Goal: Task Accomplishment & Management: Use online tool/utility

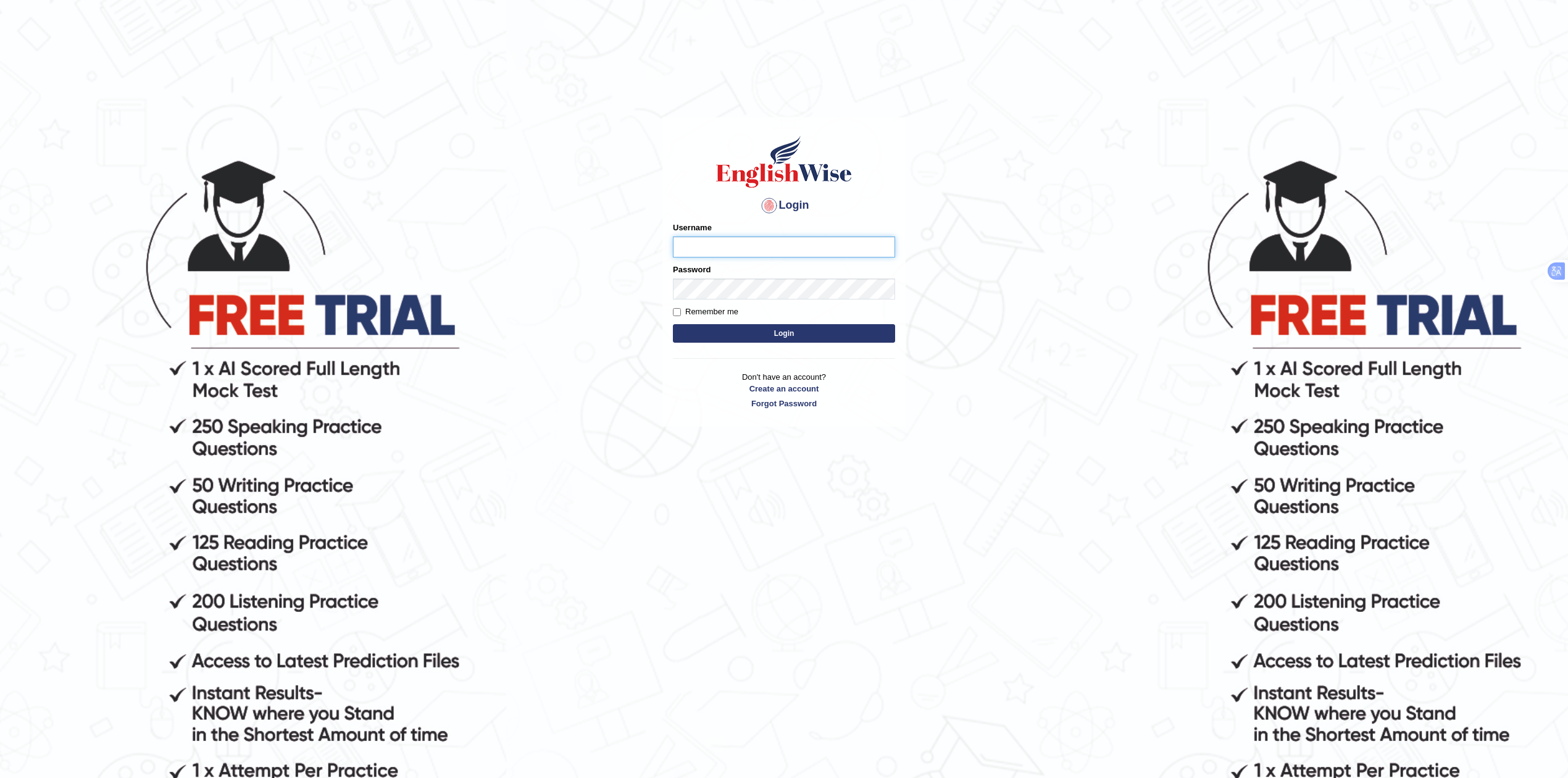
type input "Rakeshtharrai"
click at [762, 329] on button "Login" at bounding box center [784, 333] width 223 height 19
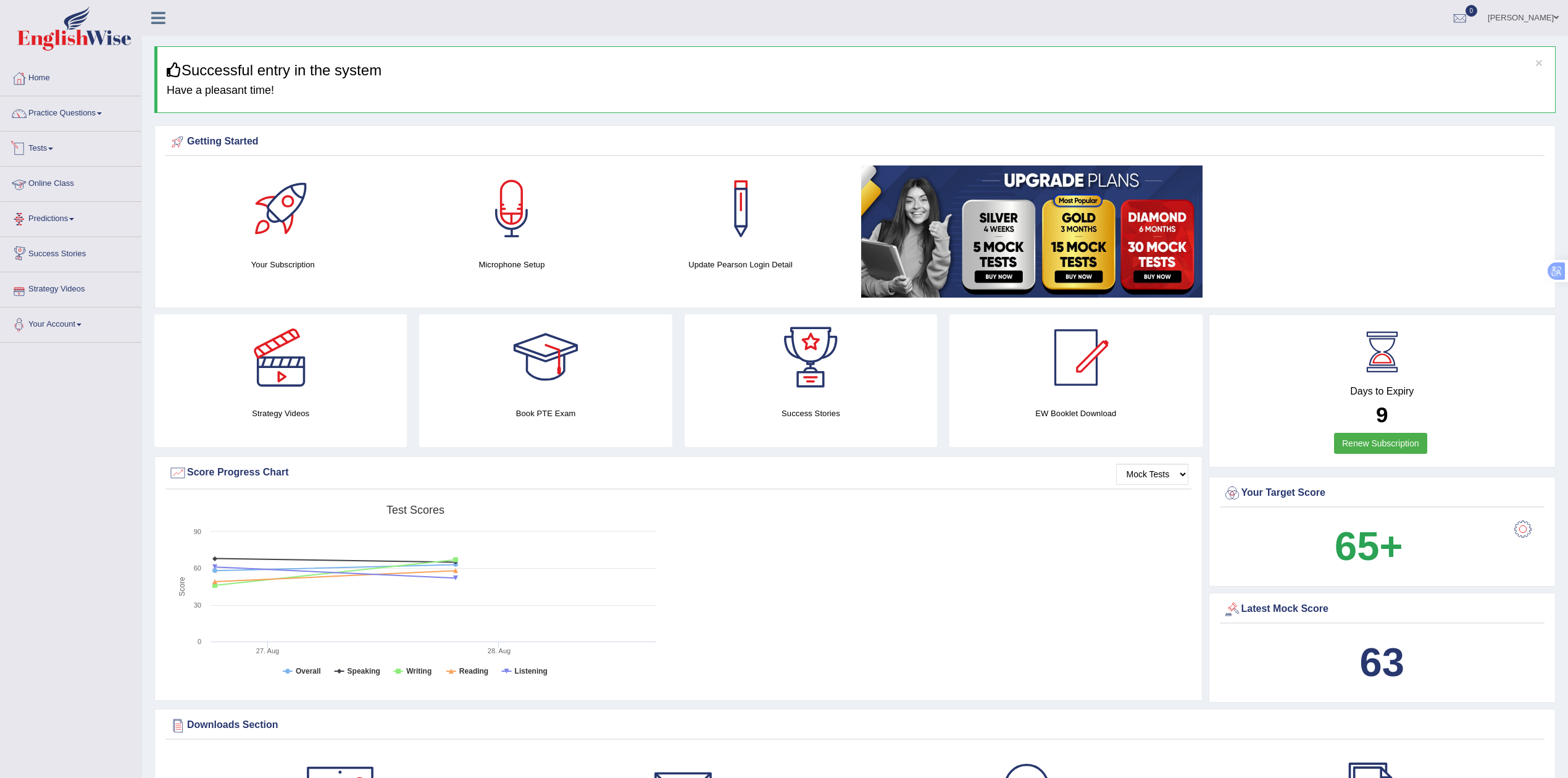
click at [48, 149] on link "Tests" at bounding box center [72, 146] width 141 height 31
click at [60, 195] on link "Take Mock Test" at bounding box center [81, 199] width 115 height 22
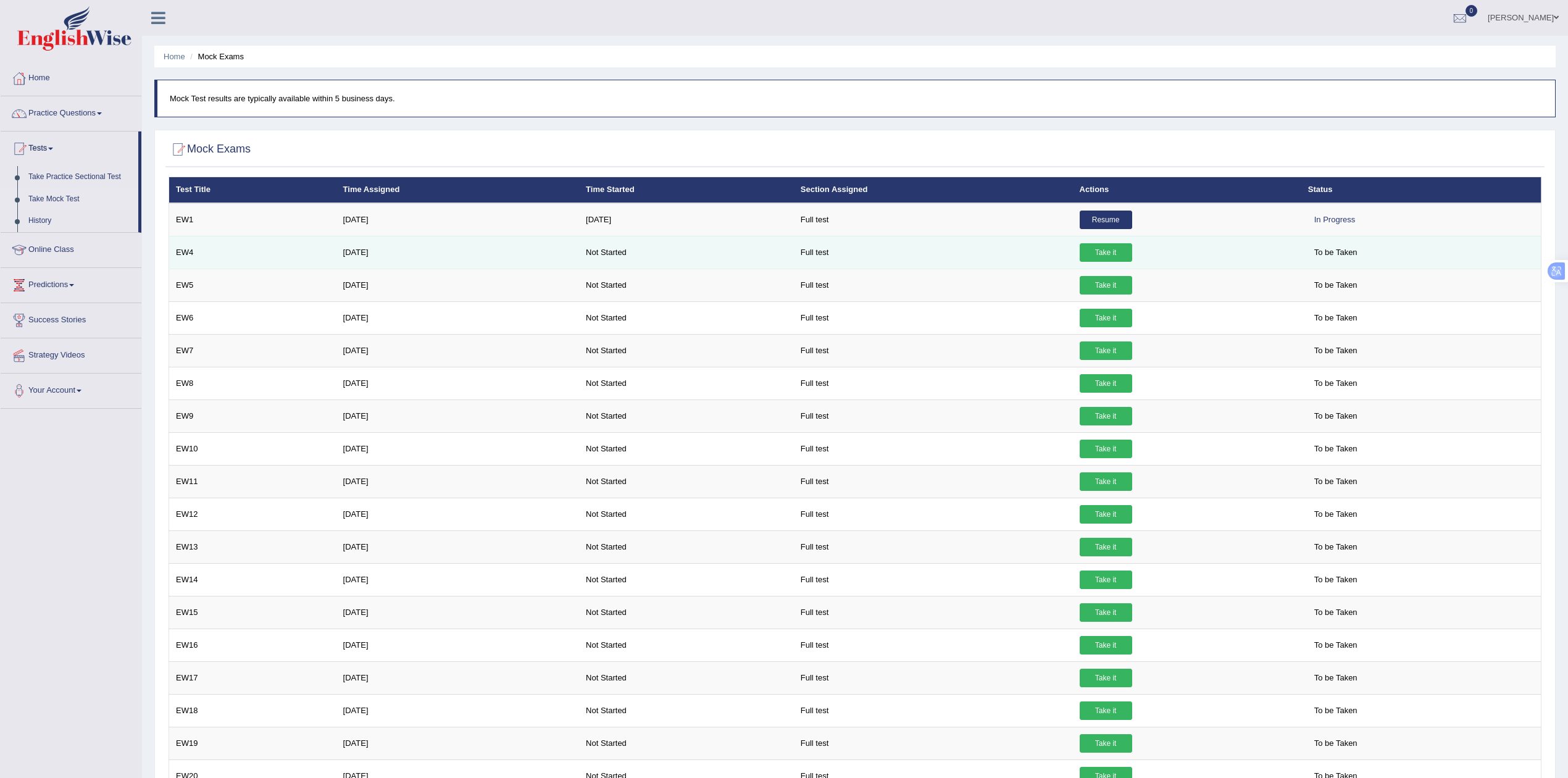
click at [1103, 252] on link "Take it" at bounding box center [1106, 253] width 53 height 19
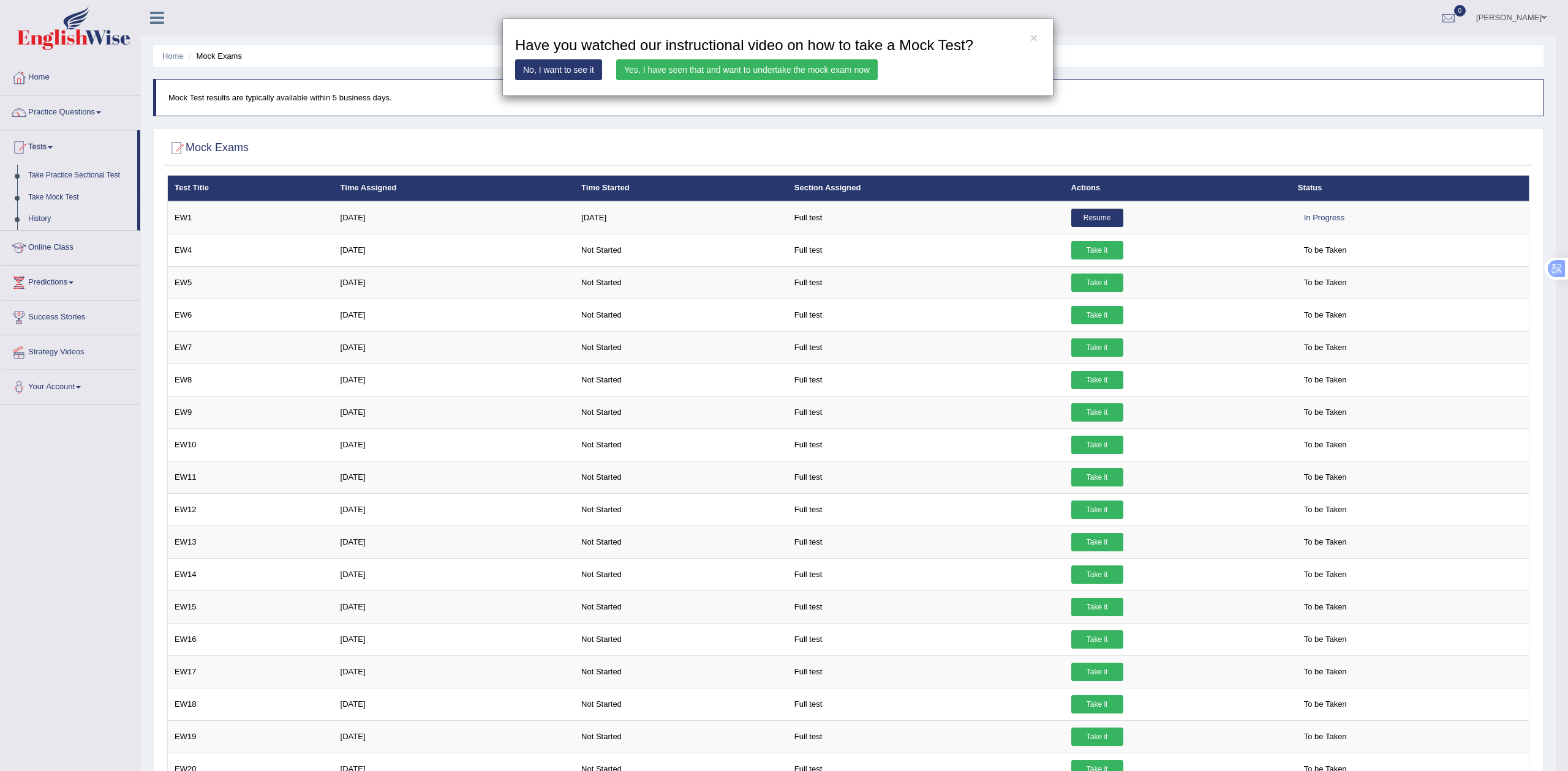
click at [547, 66] on link "No, I want to see it" at bounding box center [558, 69] width 87 height 21
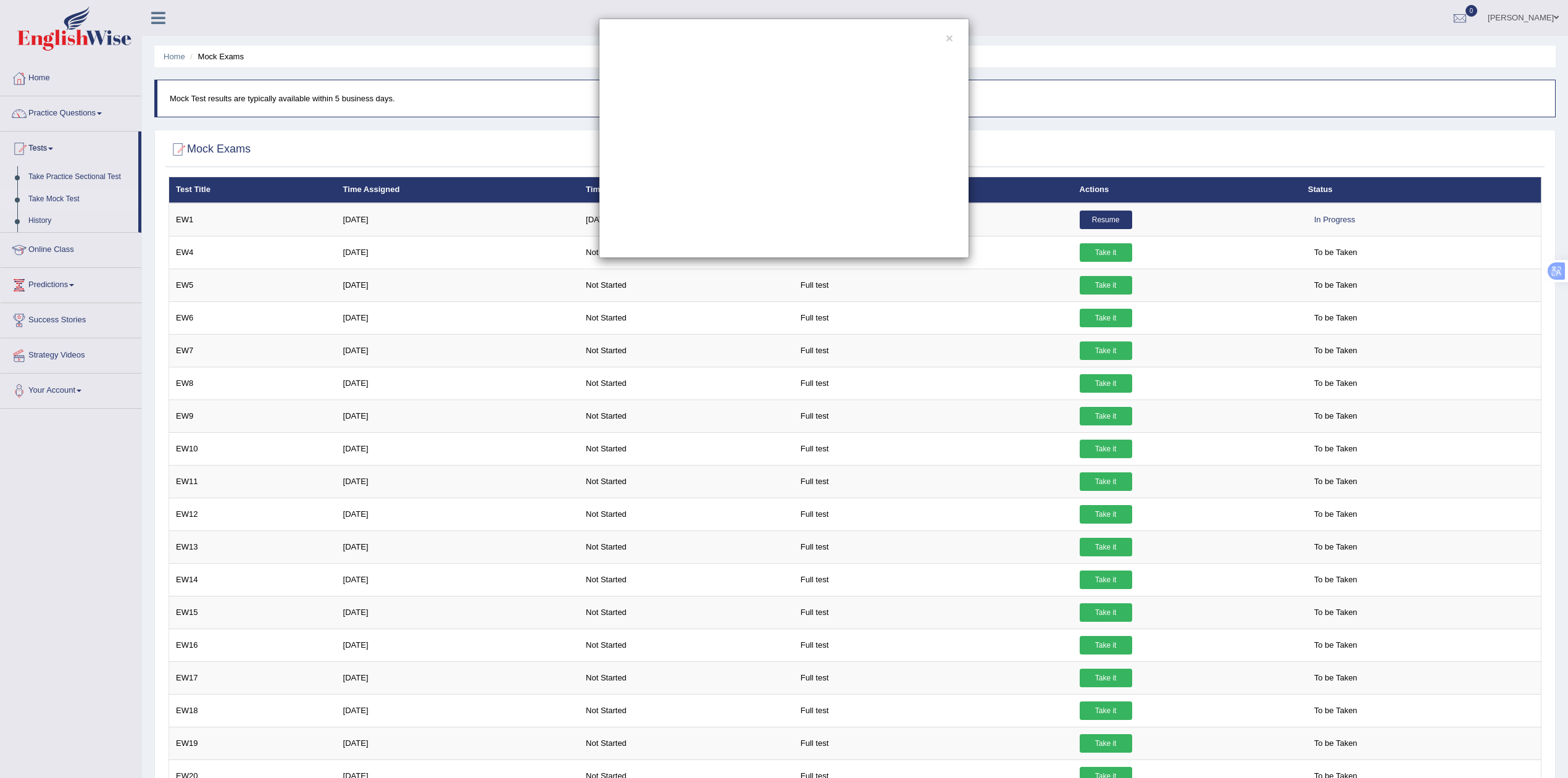
click at [858, 35] on div "×" at bounding box center [784, 138] width 371 height 240
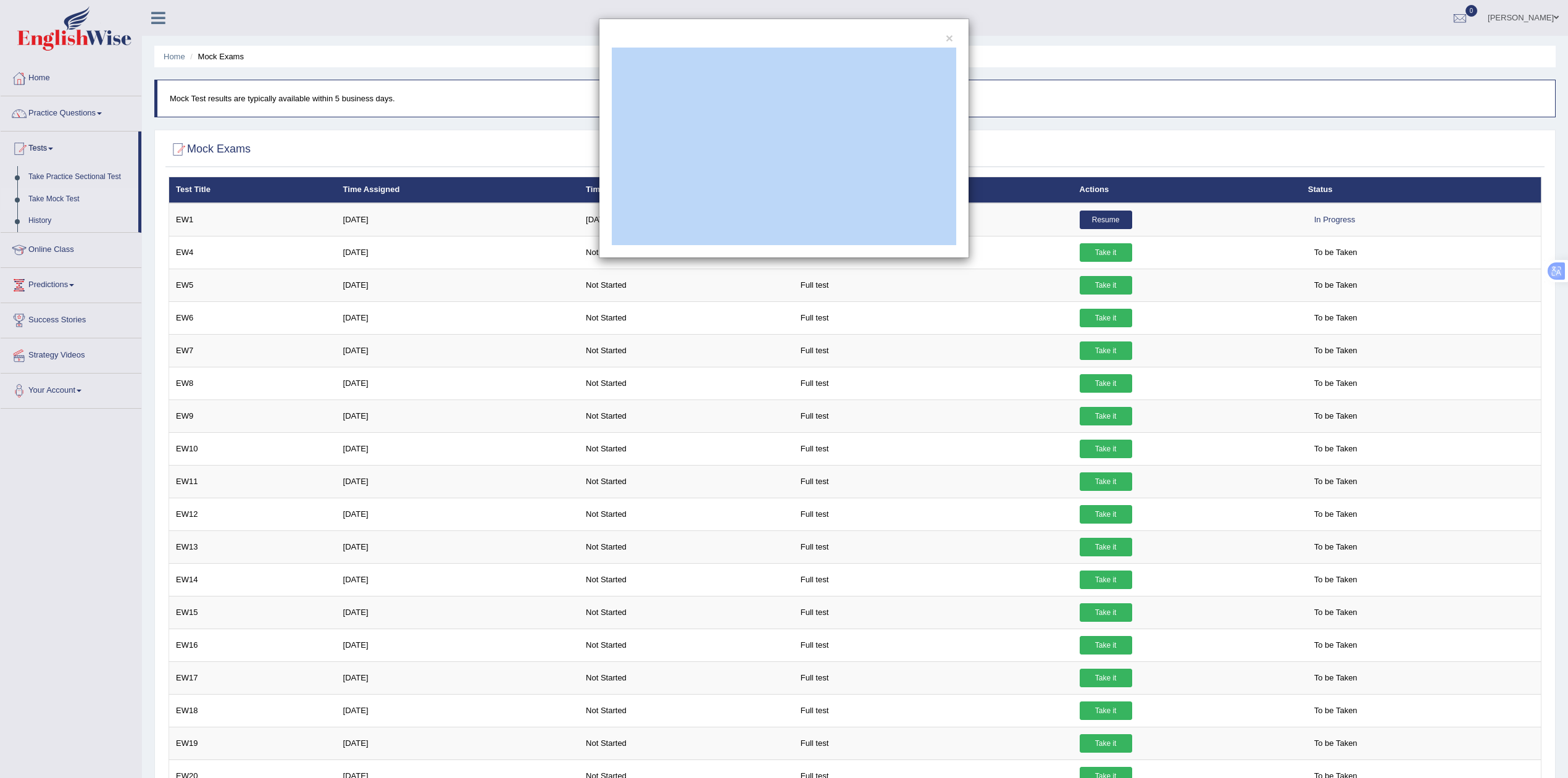
click at [858, 35] on div "×" at bounding box center [784, 138] width 371 height 240
click at [951, 35] on button "×" at bounding box center [949, 38] width 7 height 13
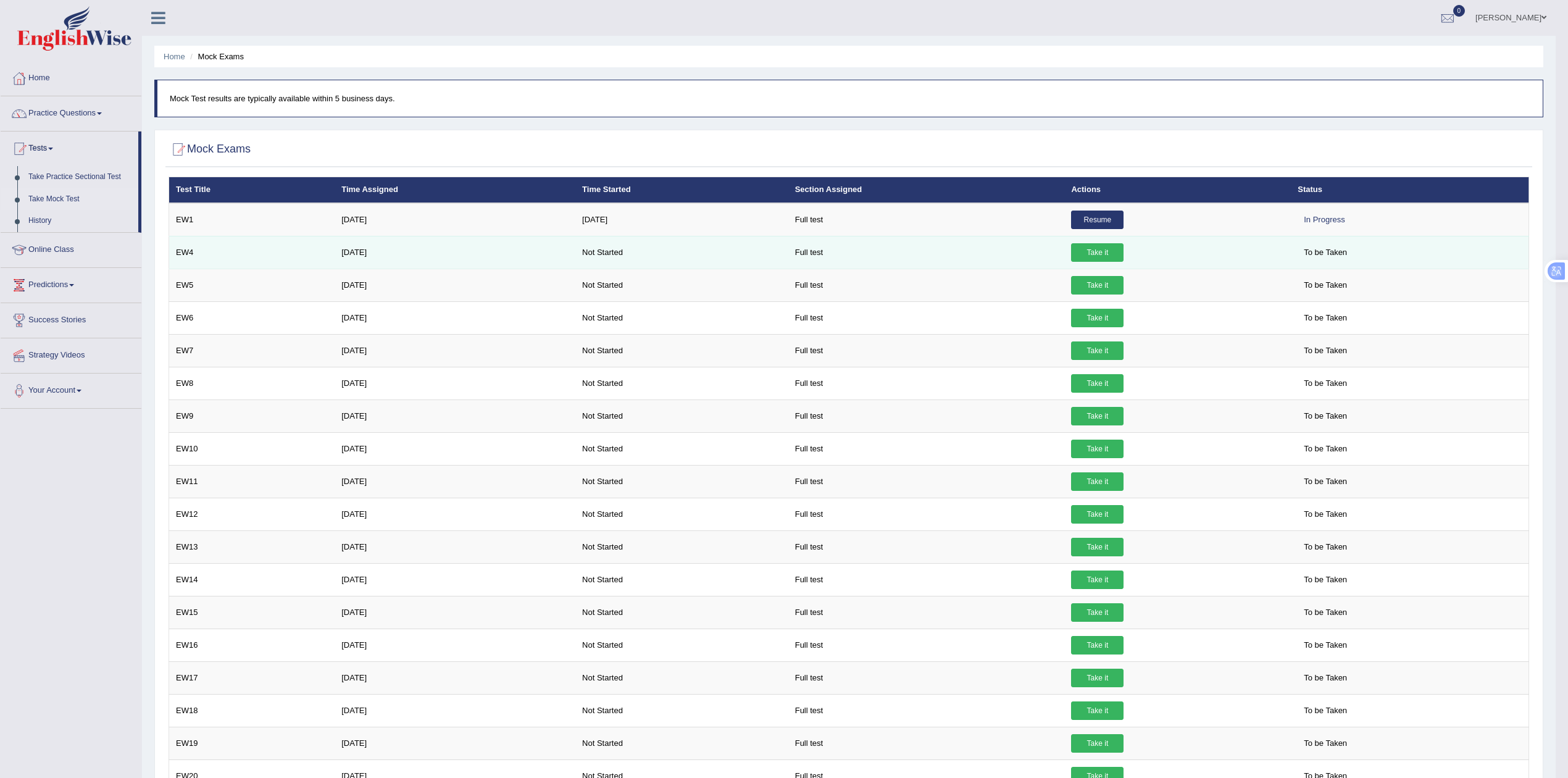
click at [1107, 242] on td "Take it" at bounding box center [1178, 252] width 227 height 33
click at [1107, 247] on link "Take it" at bounding box center [1097, 253] width 53 height 19
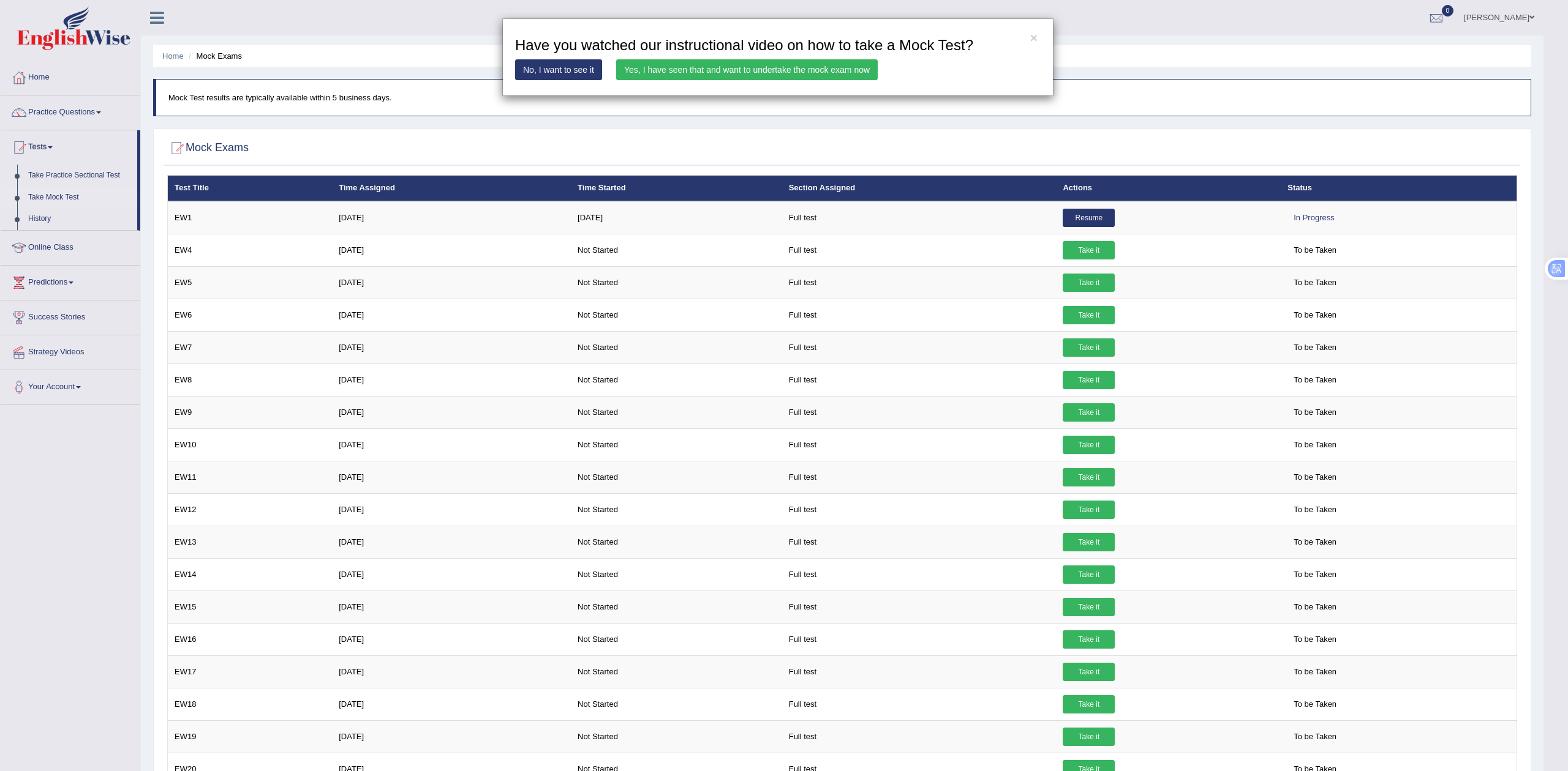
click at [711, 72] on link "Yes, I have seen that and want to undertake the mock exam now" at bounding box center [747, 69] width 261 height 21
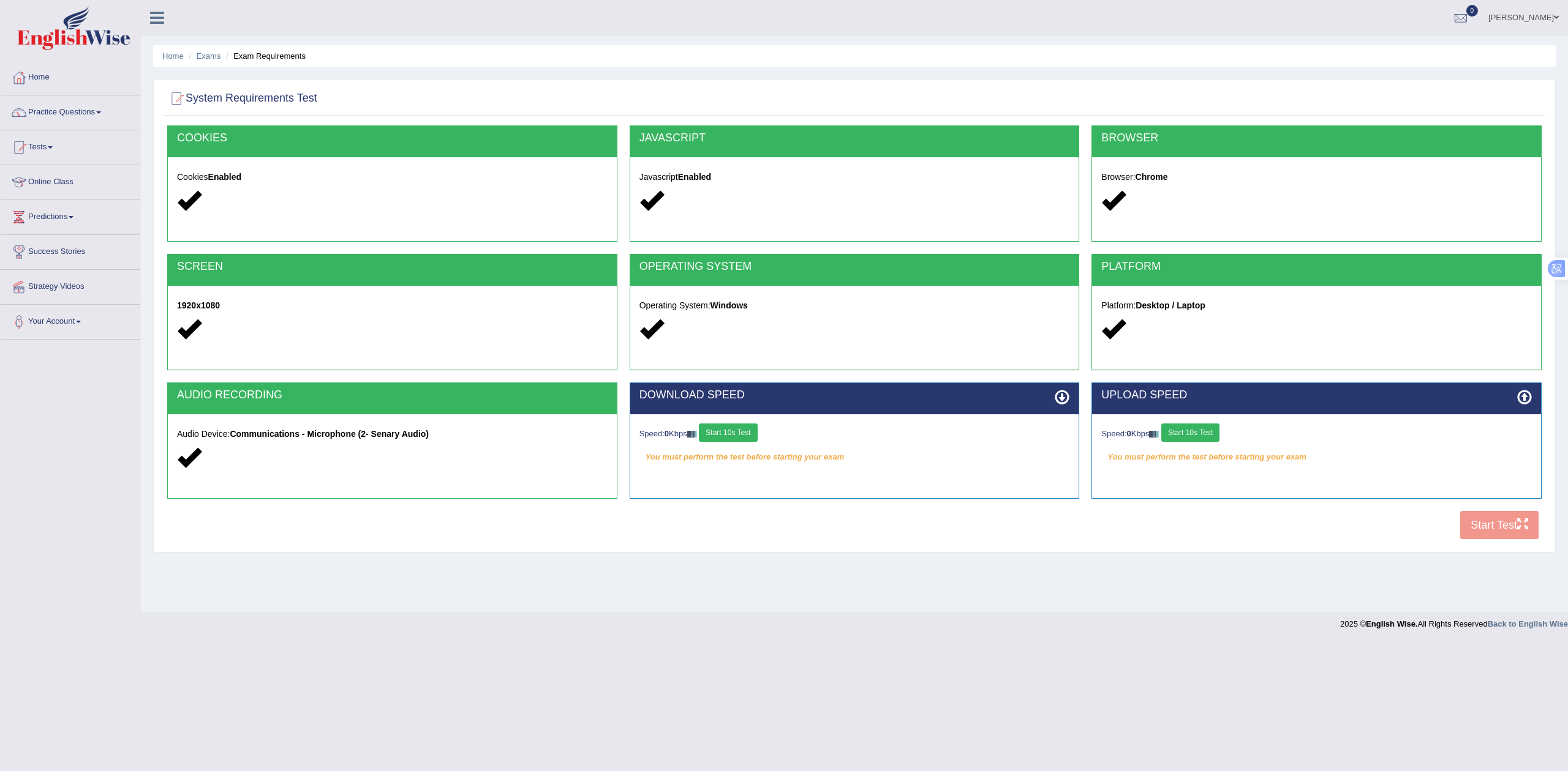
click at [739, 437] on button "Start 10s Test" at bounding box center [728, 433] width 58 height 19
click at [1185, 436] on button "Start 10s Test" at bounding box center [1189, 433] width 58 height 19
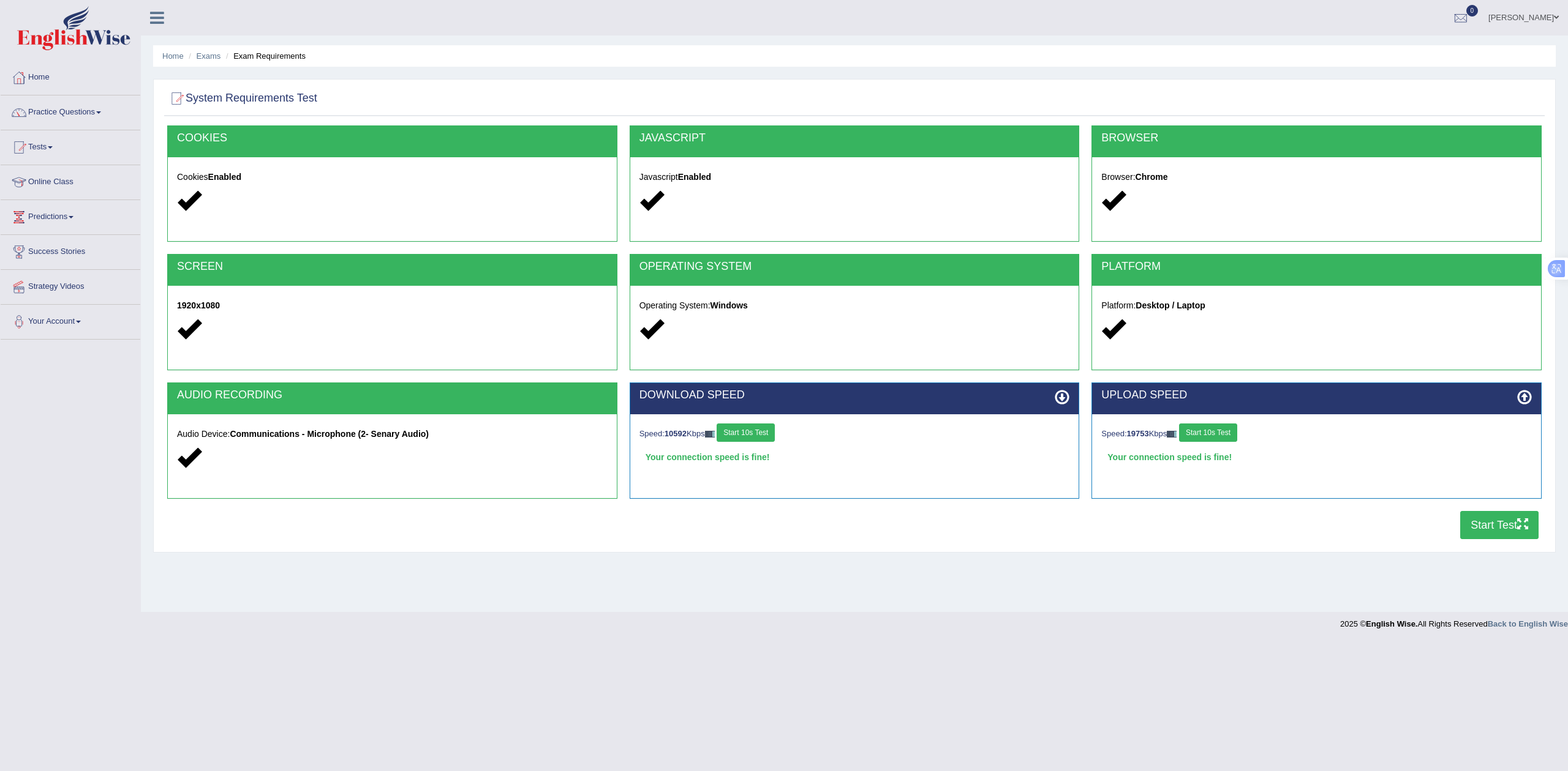
click at [1487, 527] on button "Start Test" at bounding box center [1498, 526] width 78 height 29
